Goal: Check status

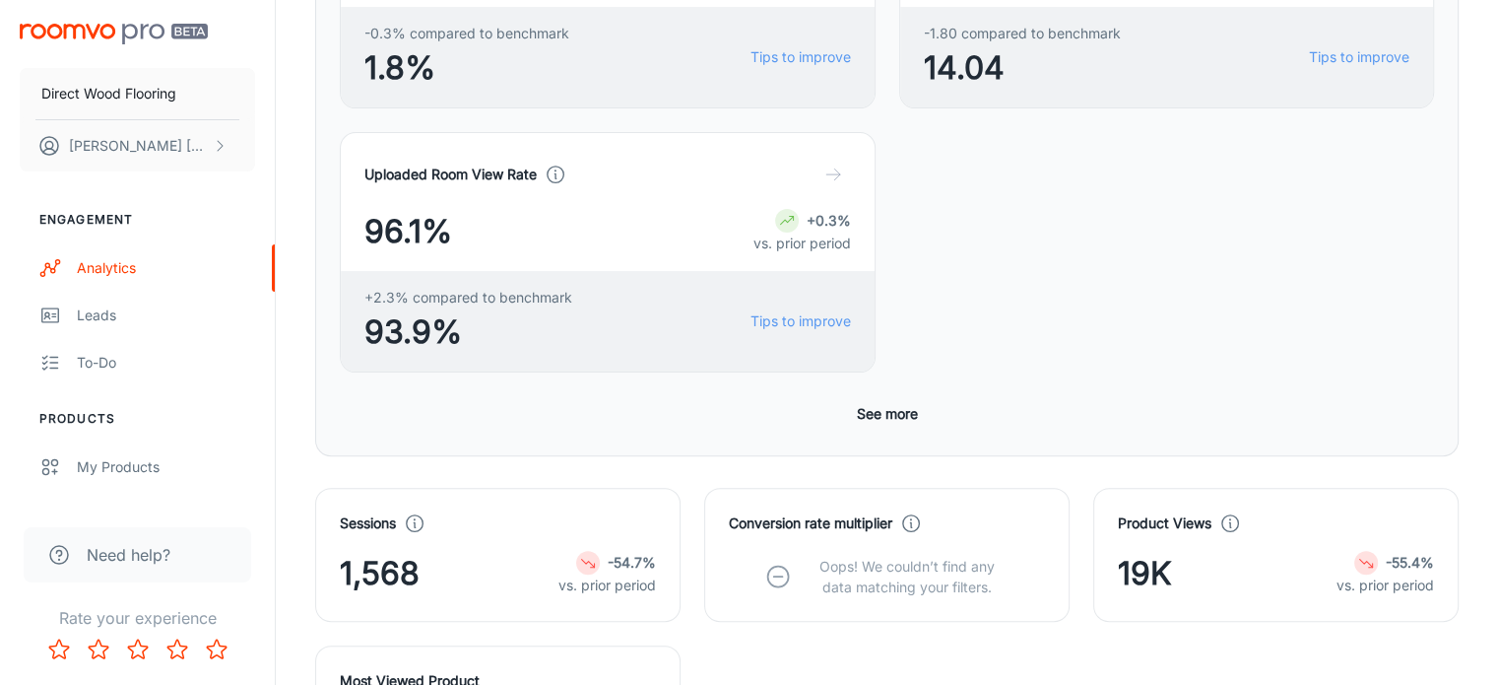
scroll to position [591, 0]
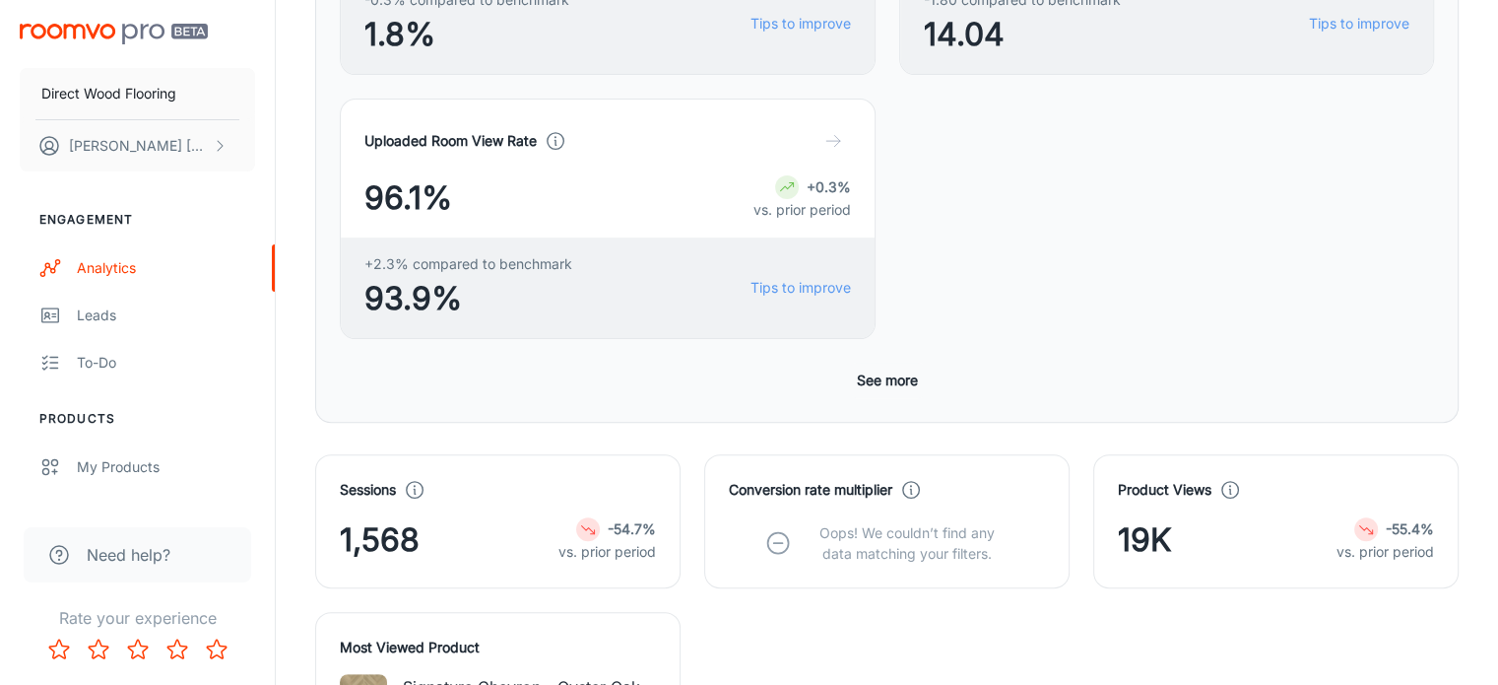
click at [866, 363] on button "See more" at bounding box center [887, 380] width 77 height 35
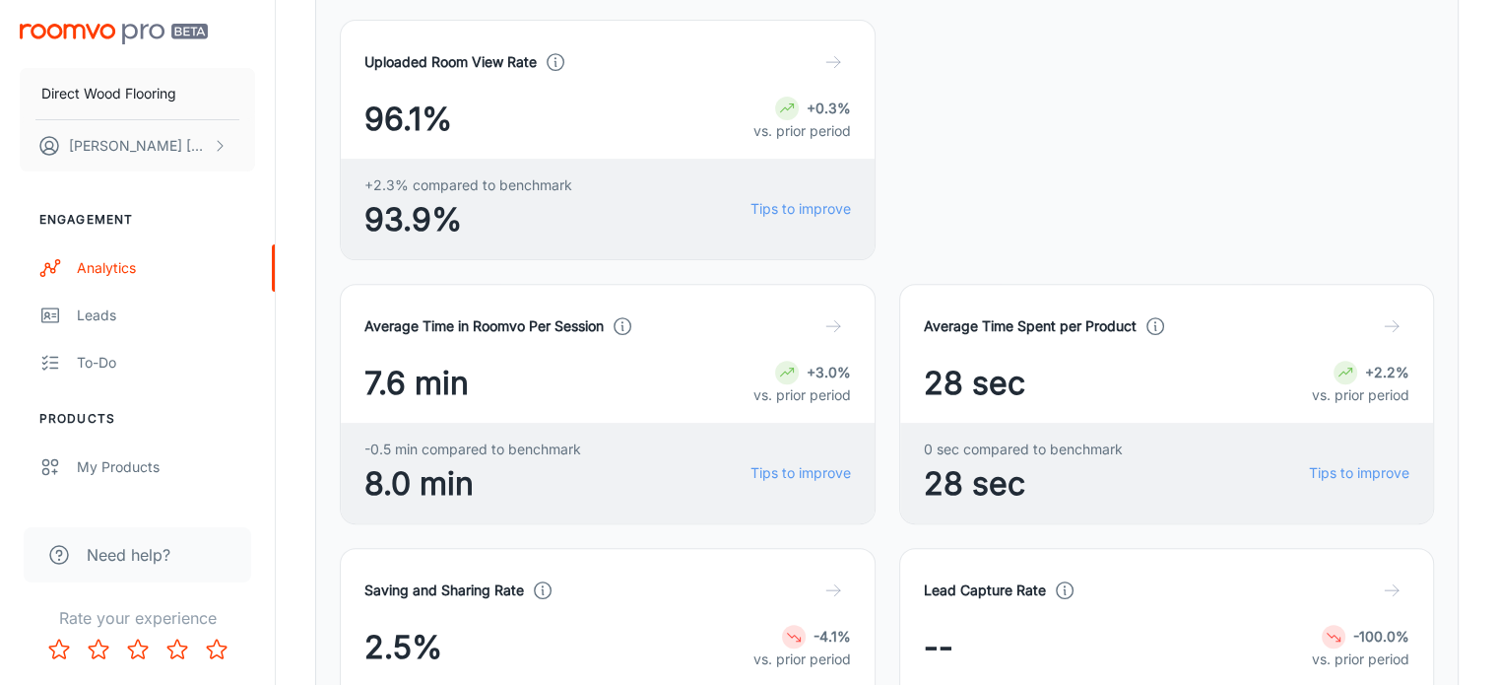
scroll to position [788, 0]
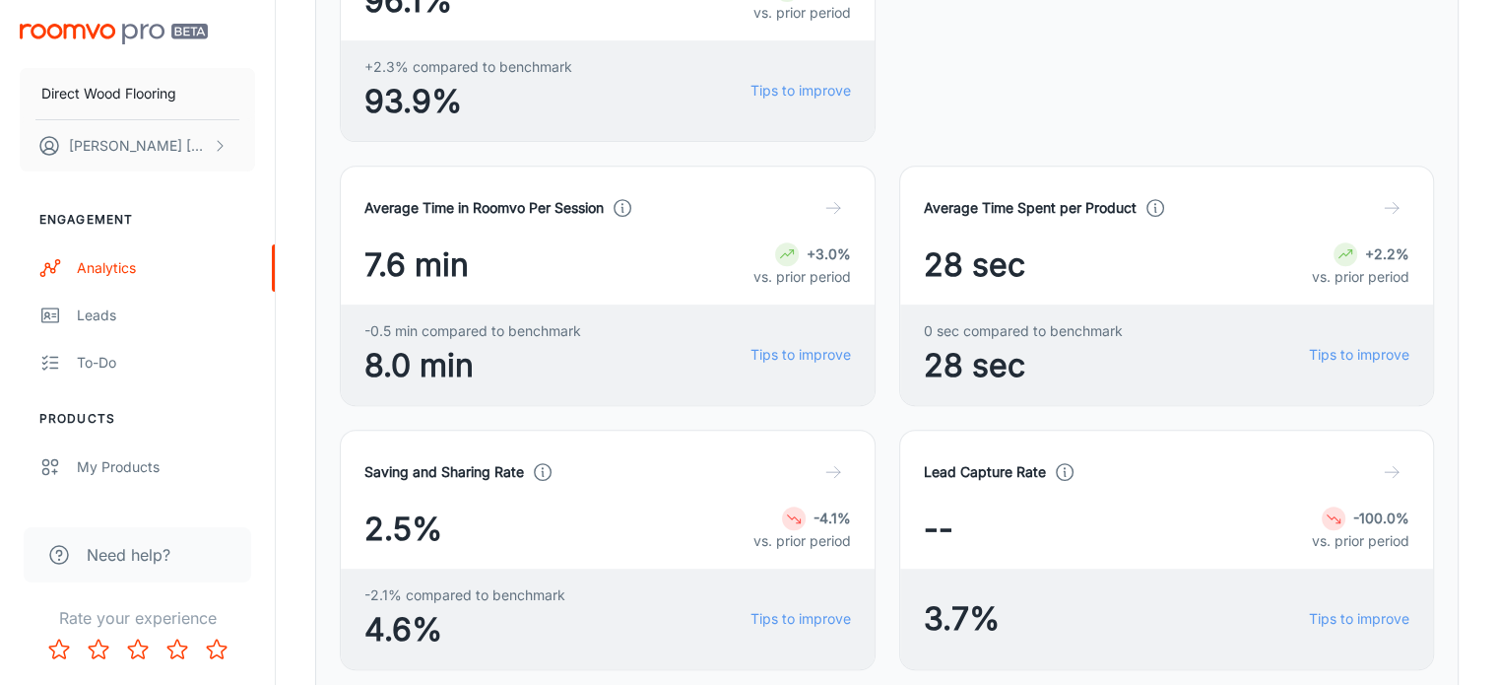
drag, startPoint x: 741, startPoint y: 271, endPoint x: 881, endPoint y: 385, distance: 180.6
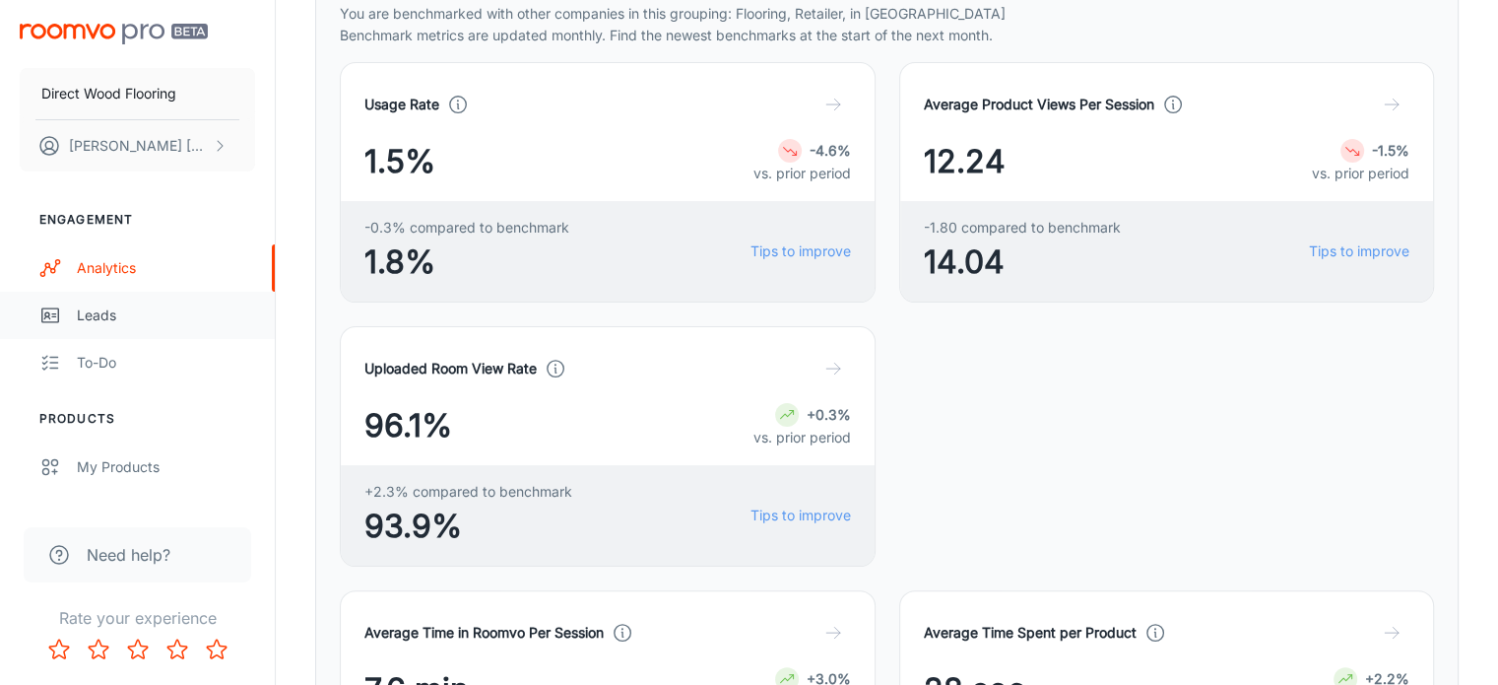
scroll to position [197, 0]
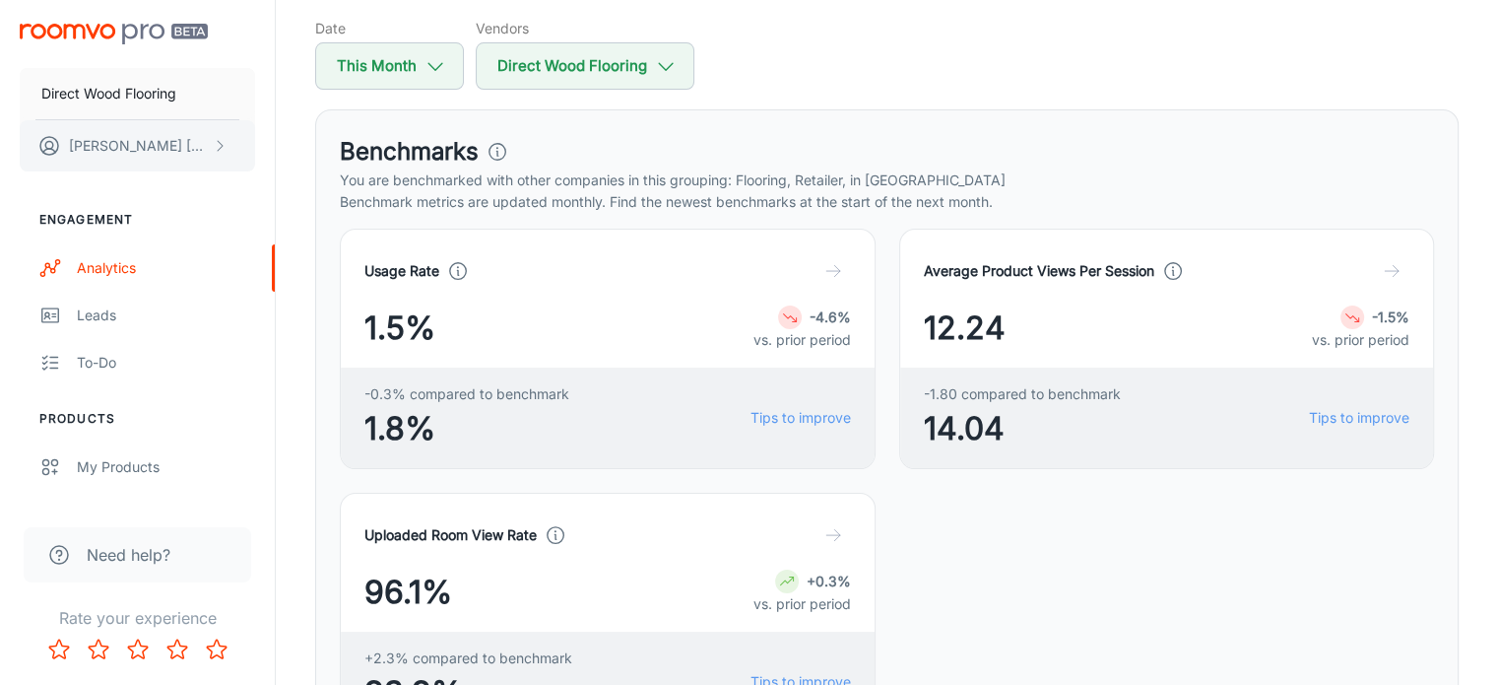
click at [150, 148] on button "[PERSON_NAME]" at bounding box center [137, 145] width 235 height 51
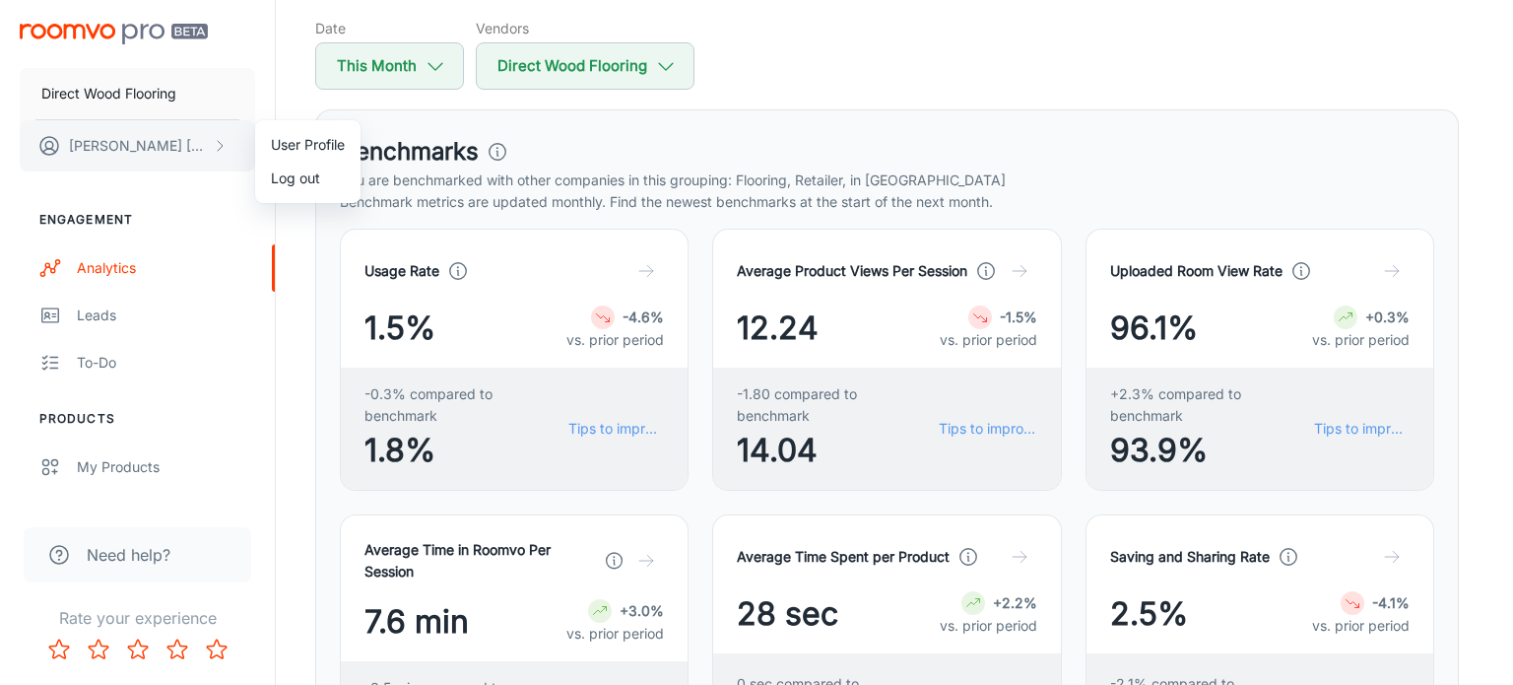
click at [150, 148] on div at bounding box center [756, 342] width 1513 height 685
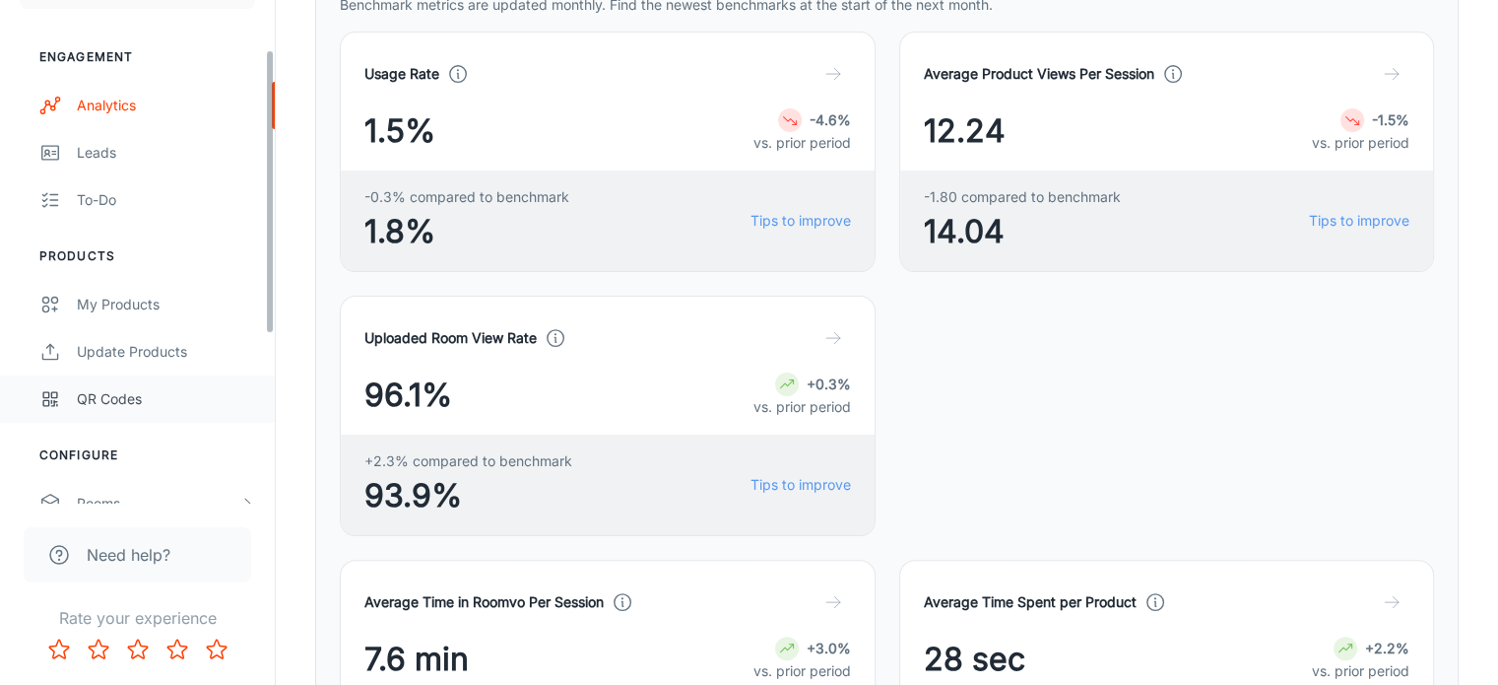
scroll to position [0, 0]
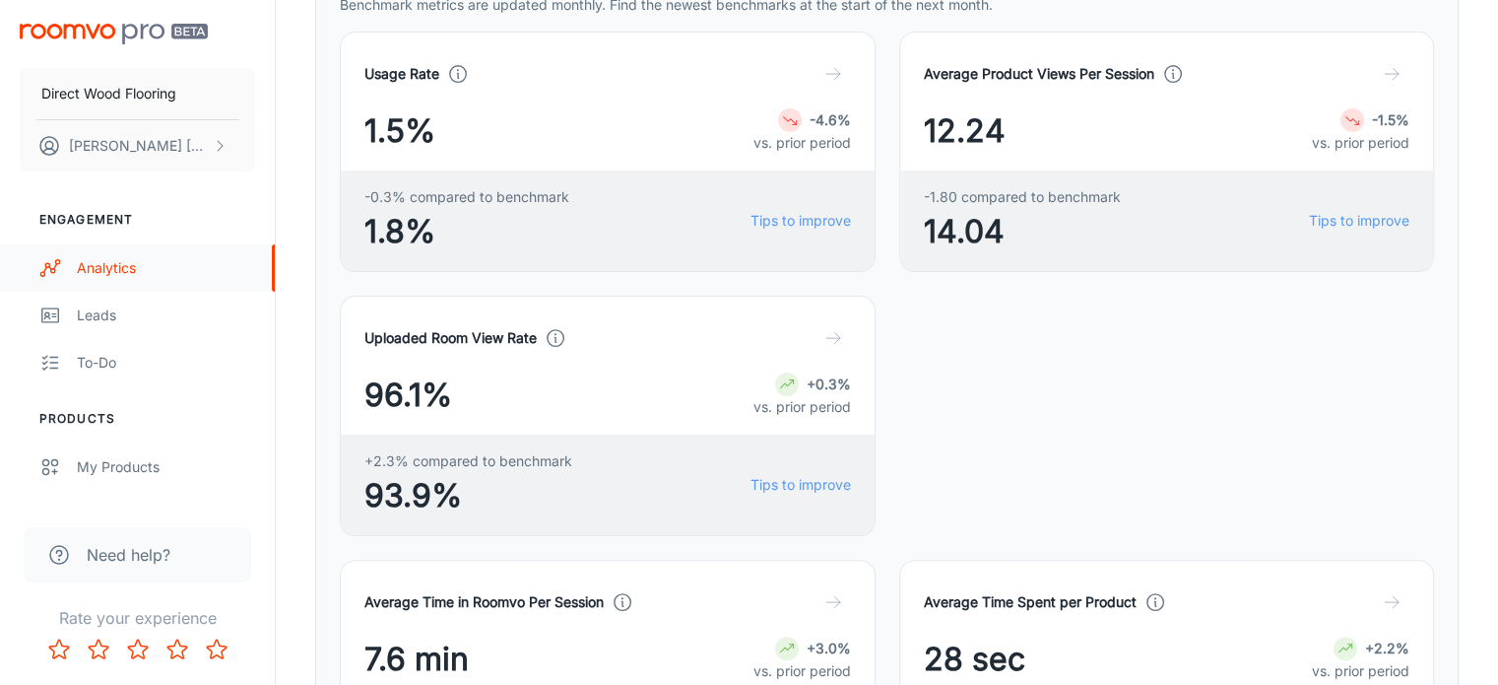
click at [122, 273] on div "Analytics" at bounding box center [166, 268] width 178 height 22
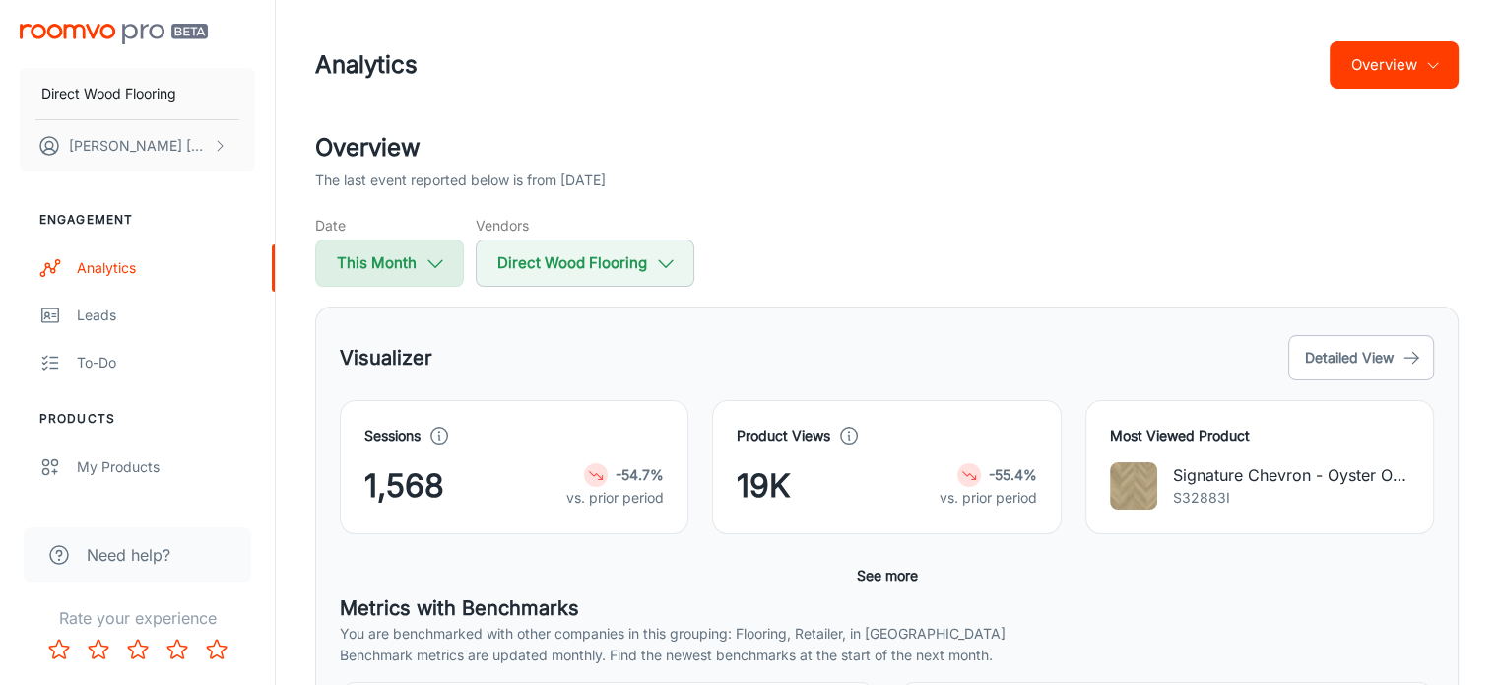
click at [386, 255] on button "This Month" at bounding box center [389, 262] width 149 height 47
select select "9"
select select "2025"
select select "9"
select select "2025"
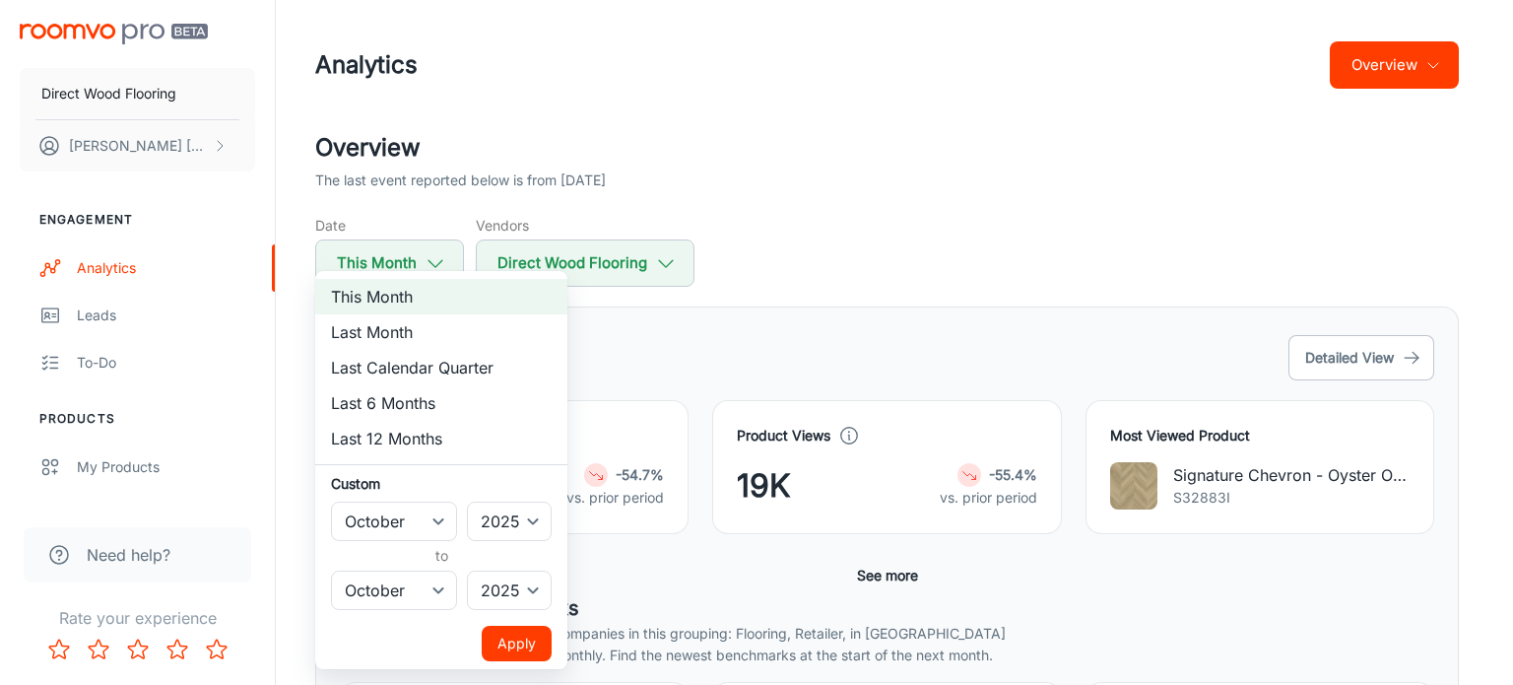
click at [406, 339] on li "Last Month" at bounding box center [441, 331] width 252 height 35
select select "8"
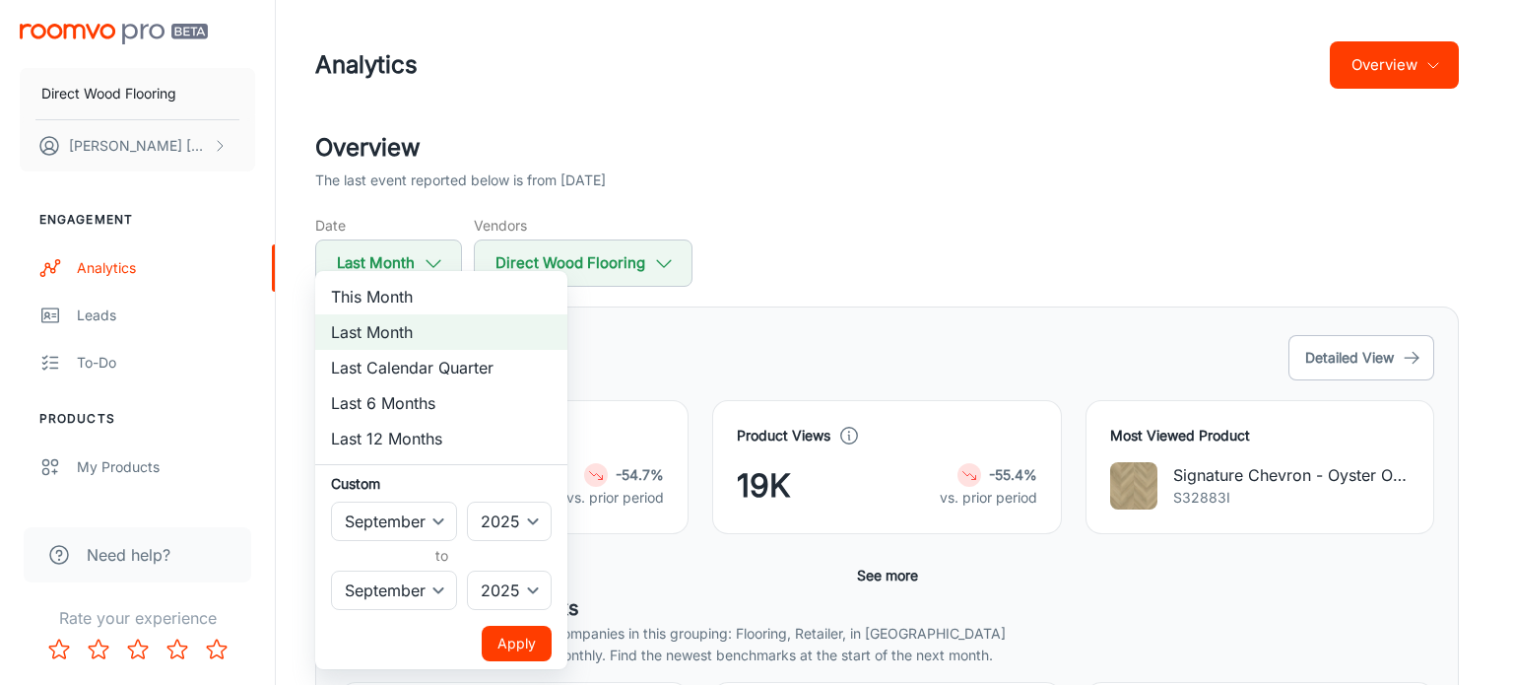
click at [528, 639] on button "Apply" at bounding box center [517, 643] width 70 height 35
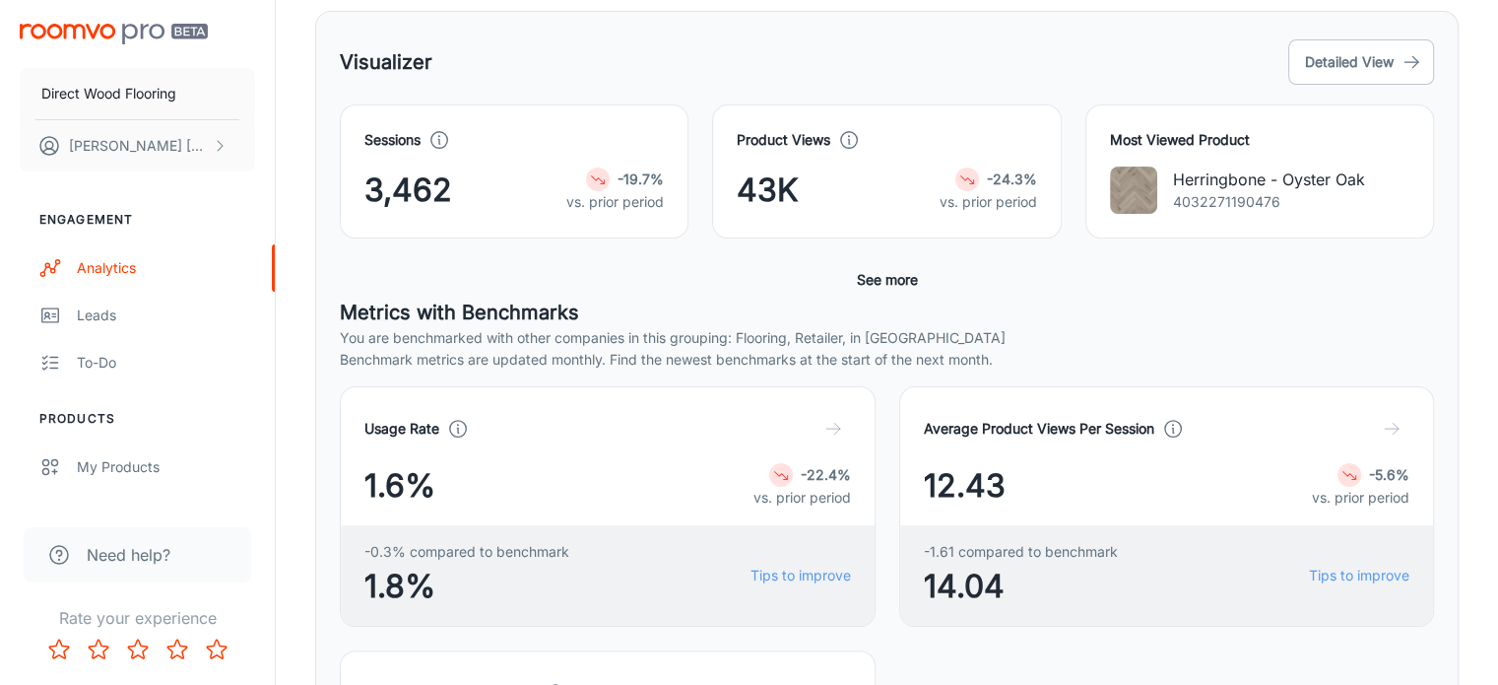
scroll to position [493, 0]
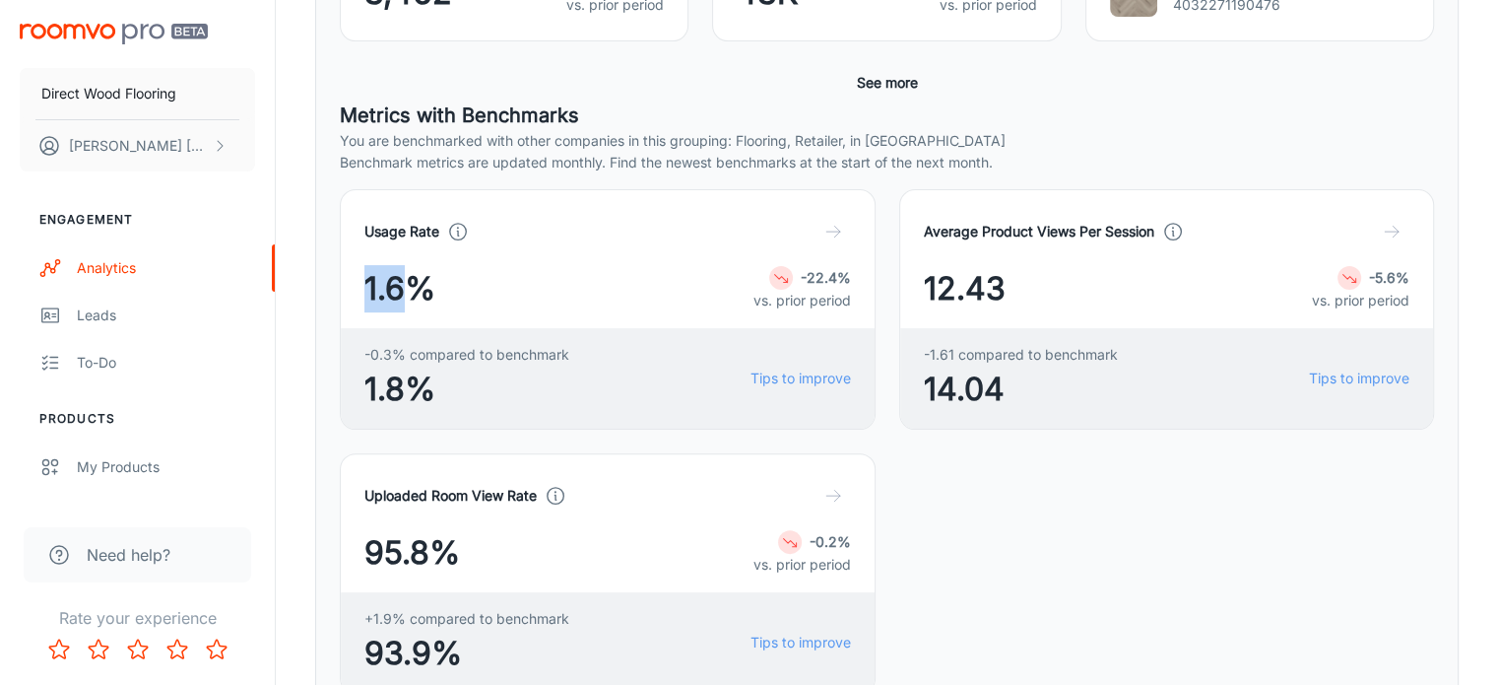
drag, startPoint x: 411, startPoint y: 291, endPoint x: 353, endPoint y: 299, distance: 58.7
click at [353, 299] on div "Usage Rate 1.6% -22.4% vs. prior period -0.3% compared to benchmark 1.8% Tips t…" at bounding box center [608, 309] width 536 height 240
click at [507, 290] on div "1.6% -22.4% vs. prior period" at bounding box center [608, 288] width 487 height 47
